Goal: Use online tool/utility: Utilize a website feature to perform a specific function

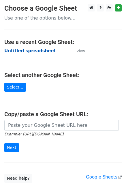
click at [33, 50] on strong "Untitled spreadsheet" at bounding box center [30, 50] width 52 height 5
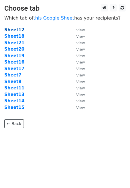
click at [19, 31] on strong "Sheet12" at bounding box center [14, 29] width 20 height 5
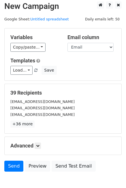
scroll to position [6, 0]
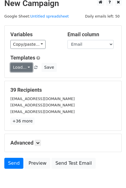
click at [22, 69] on link "Load..." at bounding box center [21, 67] width 22 height 9
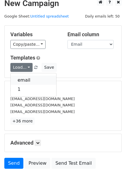
click at [27, 80] on link "email" at bounding box center [34, 80] width 46 height 9
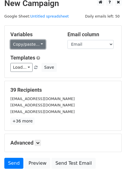
click at [42, 43] on link "Copy/paste..." at bounding box center [27, 44] width 35 height 9
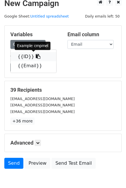
click at [26, 53] on link "{{ID}}" at bounding box center [34, 56] width 46 height 9
